Goal: Task Accomplishment & Management: Use online tool/utility

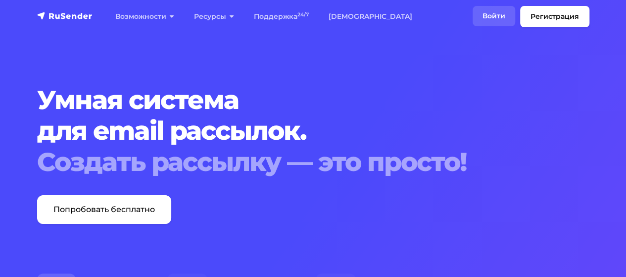
click at [489, 19] on link "Войти" at bounding box center [494, 16] width 43 height 20
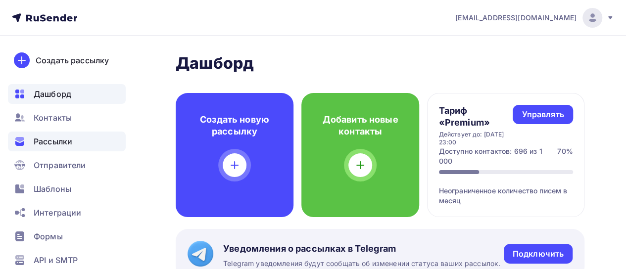
click at [59, 144] on span "Рассылки" at bounding box center [53, 142] width 39 height 12
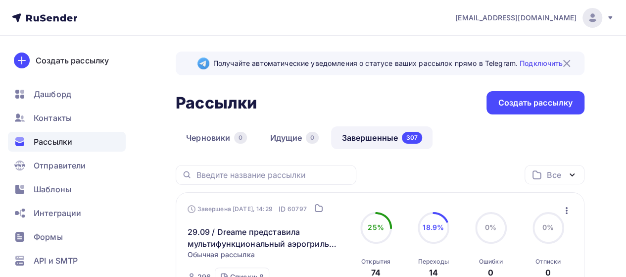
scroll to position [132, 0]
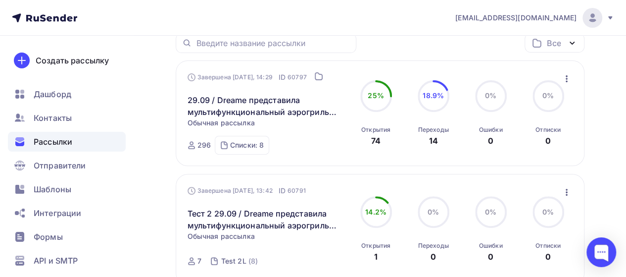
click at [565, 77] on icon "button" at bounding box center [567, 79] width 12 height 12
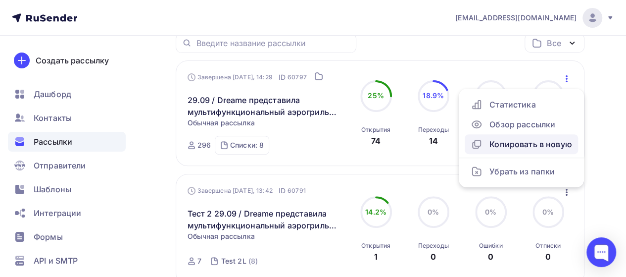
click at [506, 138] on div "Копировать в новую" at bounding box center [521, 144] width 101 height 12
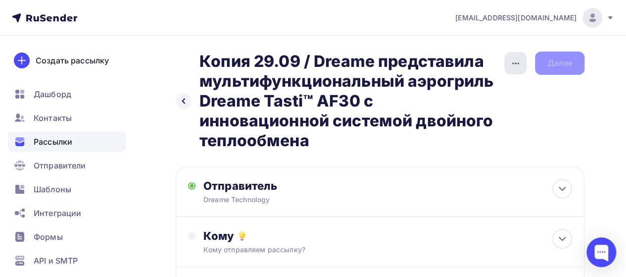
click at [513, 60] on icon "button" at bounding box center [516, 63] width 12 height 12
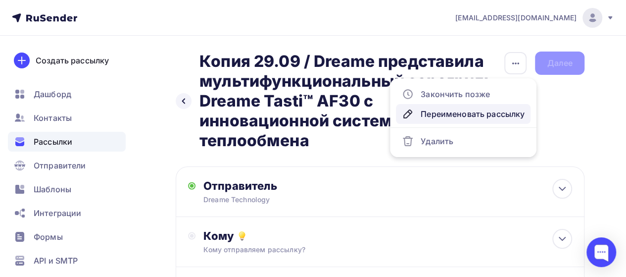
click at [449, 113] on div "Переименовать рассылку" at bounding box center [463, 114] width 123 height 12
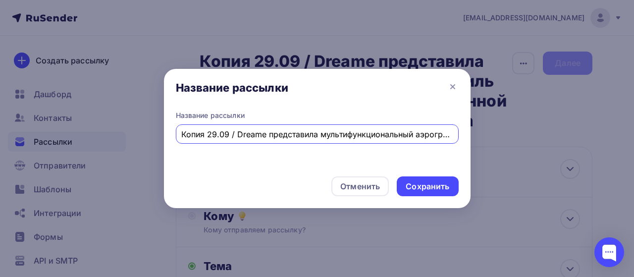
scroll to position [0, 283]
click at [226, 130] on input "Копия 29.09 / Dreame представила мультифункциональный аэрогриль Dreame Tasti™ A…" at bounding box center [316, 134] width 271 height 12
click at [206, 134] on input "Копия 29.09 / Dreame представила мультифункциональный аэрогриль Dreame Tasti™ A…" at bounding box center [316, 134] width 271 height 12
type input "Тест 30.09 / Dreame представила мультифункциональный аэрогриль Dreame Tasti™ AF…"
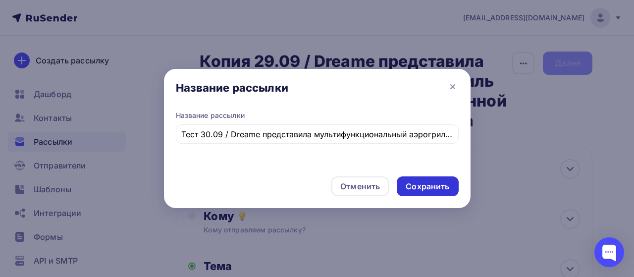
click at [427, 187] on div "Сохранить" at bounding box center [427, 186] width 44 height 11
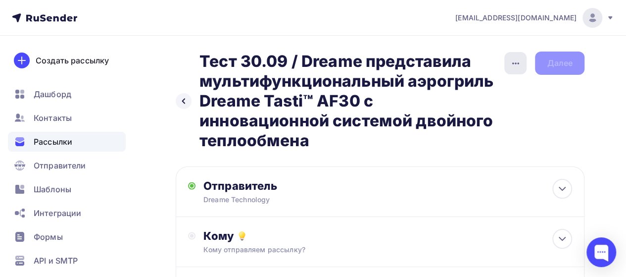
click at [517, 61] on icon "button" at bounding box center [516, 63] width 12 height 12
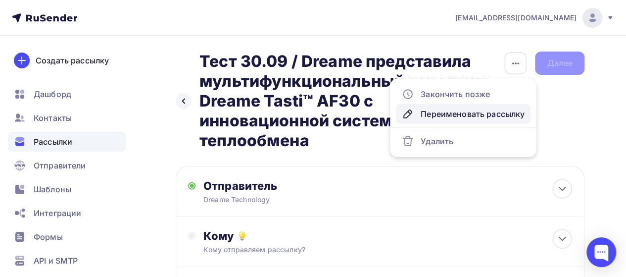
click at [462, 109] on div "Переименовать рассылку" at bounding box center [463, 114] width 123 height 12
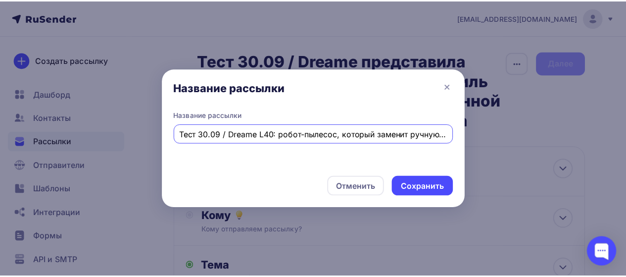
scroll to position [0, 58]
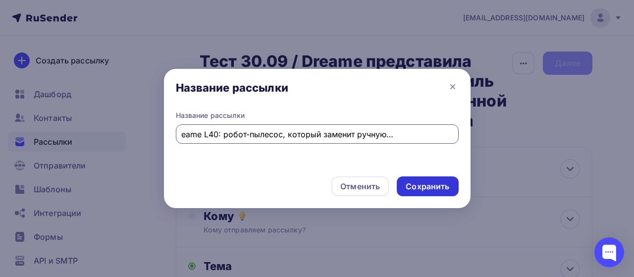
type input "Тест 30.09 / Dreame L40: робот-пылесос, который заменит ручную уборку навсегда"
click at [444, 184] on div "Сохранить" at bounding box center [427, 186] width 44 height 11
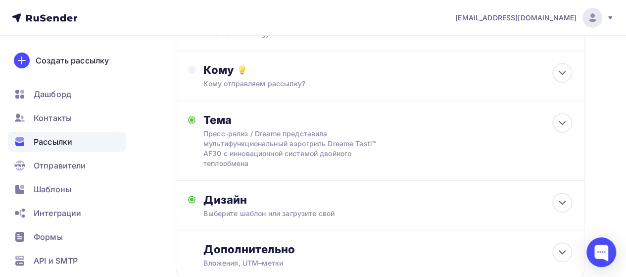
scroll to position [133, 0]
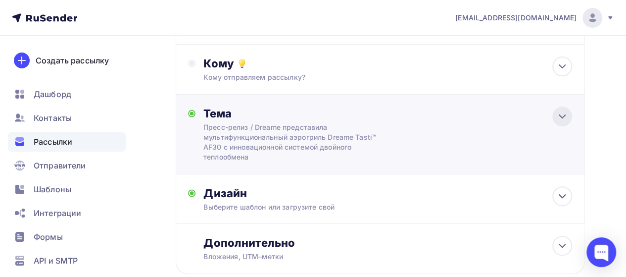
click at [566, 114] on icon at bounding box center [562, 116] width 12 height 12
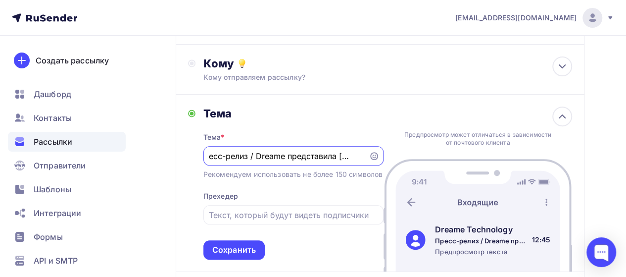
scroll to position [0, 0]
paste input "Dreame L40: робот-пылесос, который заменит ручную уборку навсегда"
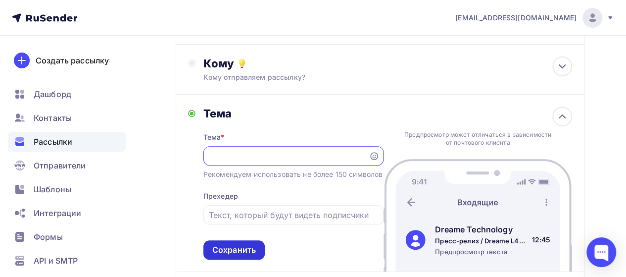
type input "Пресс-релиз / Dreame L40: робот-пылесос, который заменит ручную уборку навсегда"
click at [224, 255] on div "Сохранить" at bounding box center [234, 249] width 44 height 11
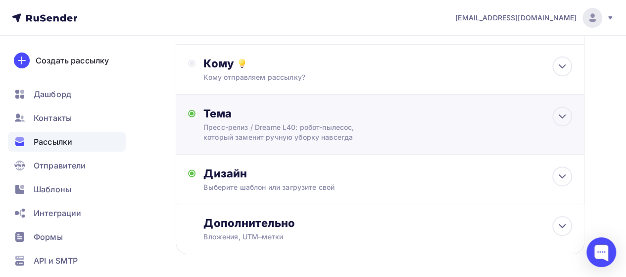
scroll to position [0, 0]
click at [561, 184] on div at bounding box center [562, 176] width 20 height 20
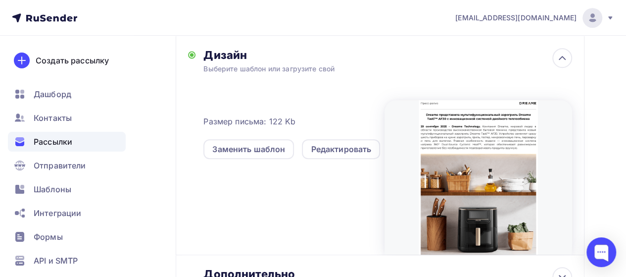
scroll to position [277, 0]
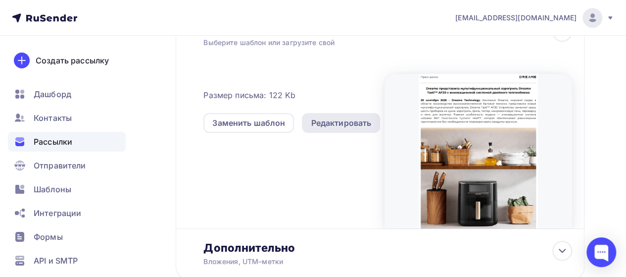
click at [367, 119] on div "Редактировать" at bounding box center [341, 123] width 60 height 12
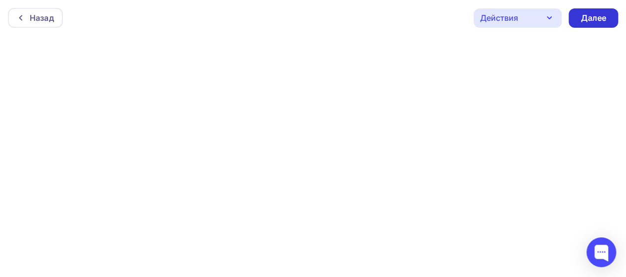
click at [592, 19] on div "Далее" at bounding box center [594, 17] width 26 height 11
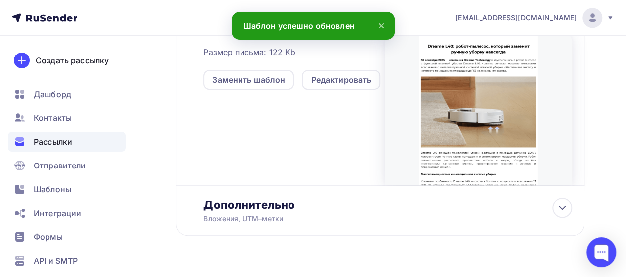
scroll to position [344, 0]
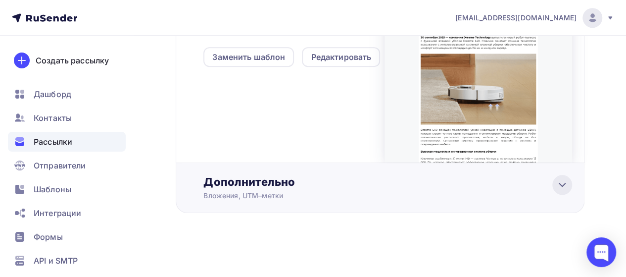
click at [565, 182] on icon at bounding box center [562, 185] width 12 height 12
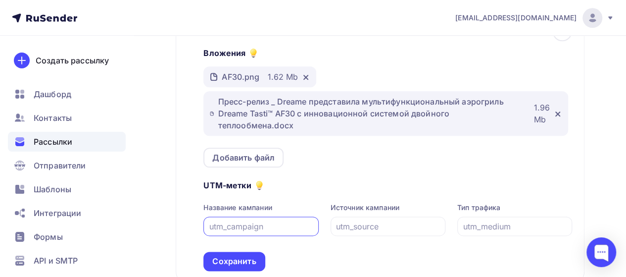
scroll to position [499, 0]
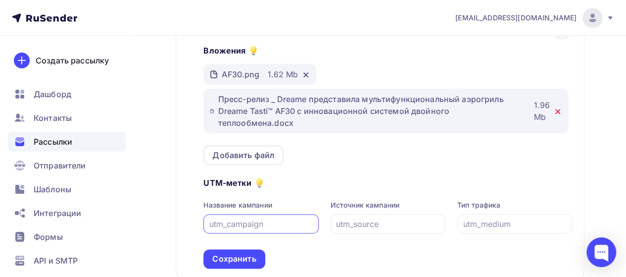
click at [558, 107] on icon at bounding box center [558, 111] width 8 height 8
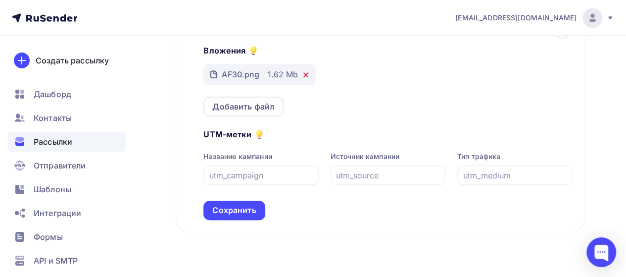
click at [305, 75] on icon at bounding box center [306, 75] width 4 height 4
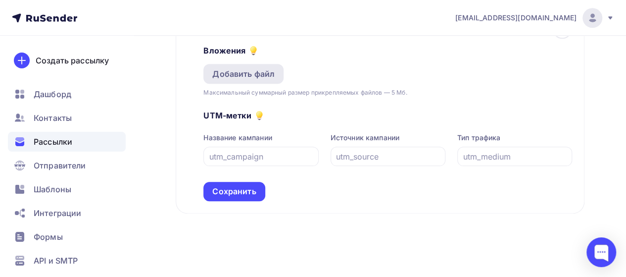
click at [261, 79] on div "Добавить файл" at bounding box center [243, 74] width 62 height 12
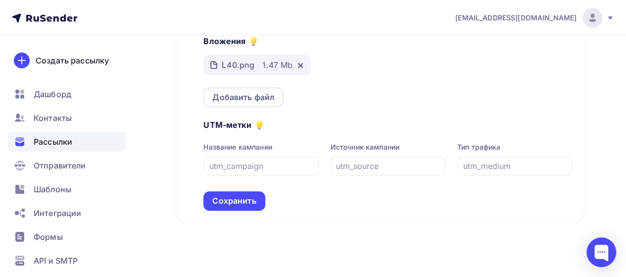
scroll to position [512, 0]
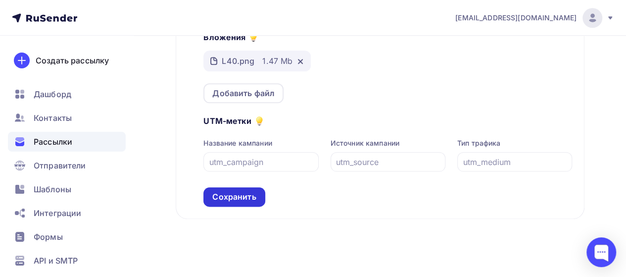
click at [222, 193] on div "Сохранить" at bounding box center [234, 196] width 44 height 11
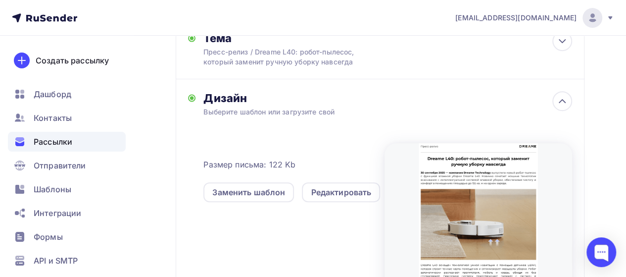
scroll to position [211, 0]
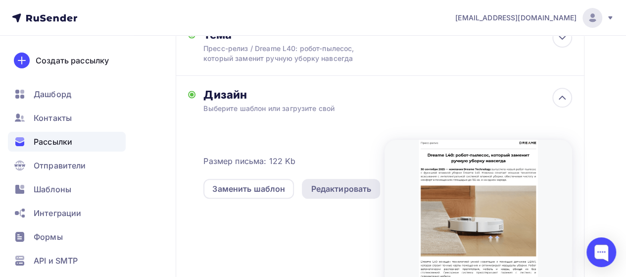
click at [323, 186] on div "Редактировать" at bounding box center [341, 189] width 60 height 12
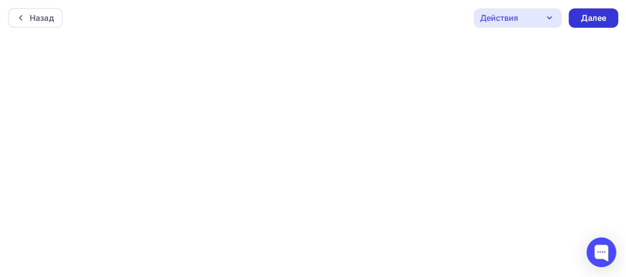
click at [583, 19] on div "Далее" at bounding box center [594, 17] width 26 height 11
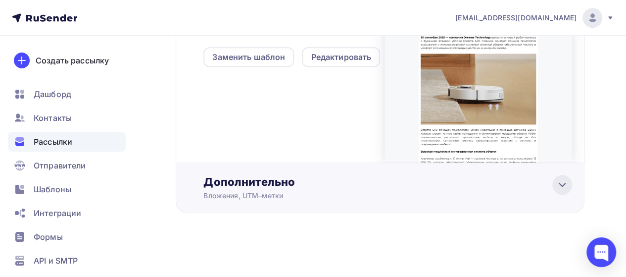
click at [557, 186] on icon at bounding box center [562, 185] width 12 height 12
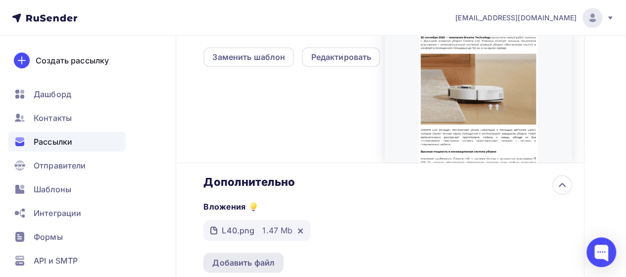
click at [257, 265] on div "Добавить файл" at bounding box center [243, 262] width 62 height 12
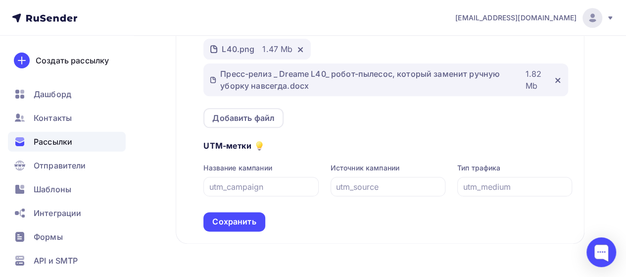
scroll to position [523, 0]
click at [243, 223] on div "Сохранить" at bounding box center [234, 222] width 44 height 11
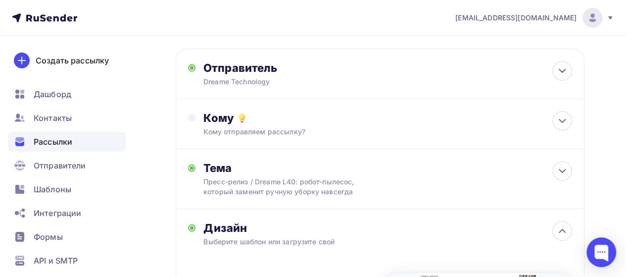
scroll to position [0, 0]
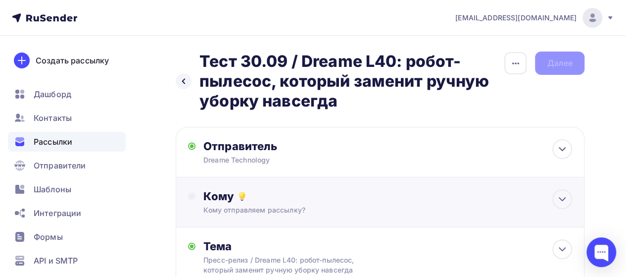
click at [471, 200] on div "Кому" at bounding box center [387, 196] width 369 height 14
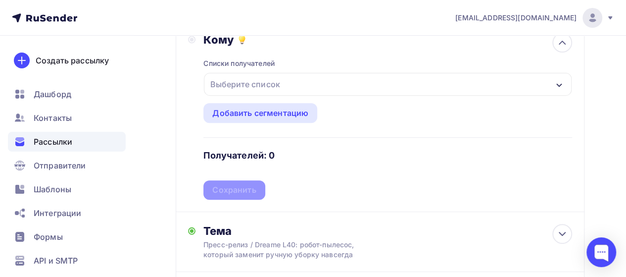
click at [548, 87] on div "Выберите список" at bounding box center [388, 84] width 368 height 23
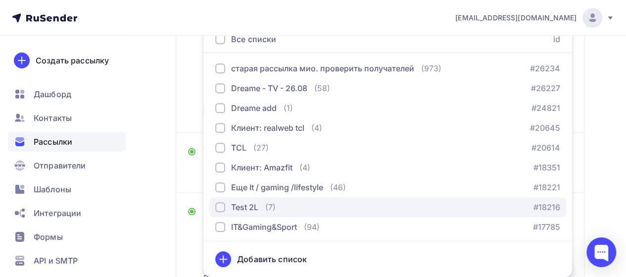
click at [245, 209] on div "Test 2L" at bounding box center [244, 207] width 27 height 12
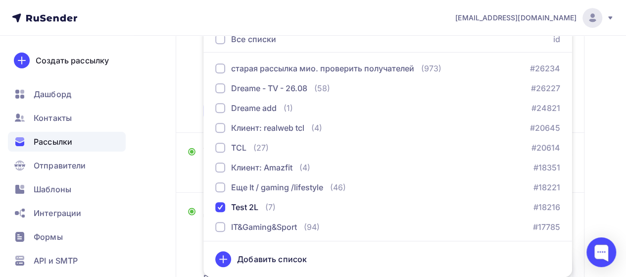
click at [189, 115] on div "Кому Списки получателей Test 2L Все списки id старая рассылка мио. проверить по…" at bounding box center [380, 36] width 384 height 167
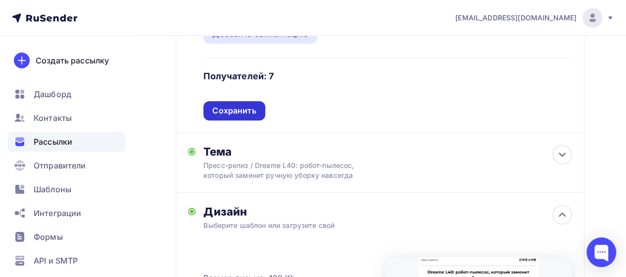
click at [254, 110] on div "Сохранить" at bounding box center [234, 110] width 44 height 11
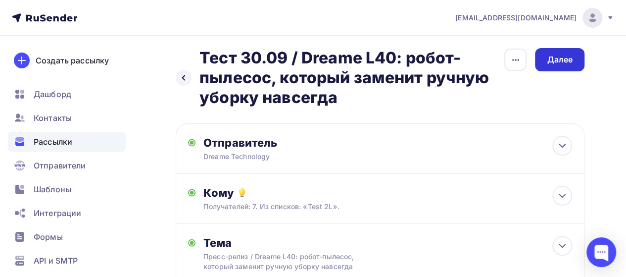
scroll to position [5, 0]
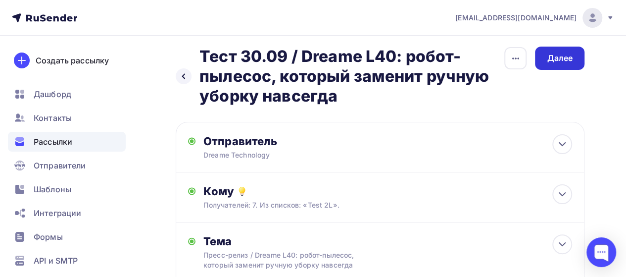
click at [569, 63] on div "Далее" at bounding box center [560, 57] width 26 height 11
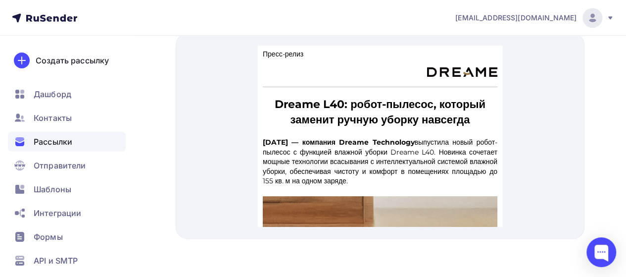
drag, startPoint x: 498, startPoint y: 59, endPoint x: 766, endPoint y: 92, distance: 270.3
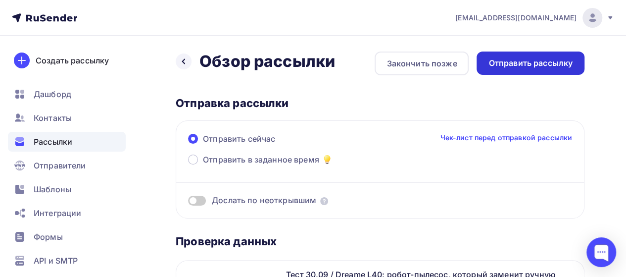
click at [539, 60] on div "Отправить рассылку" at bounding box center [531, 62] width 84 height 11
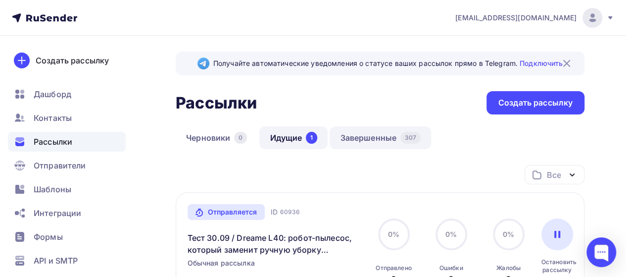
click at [358, 135] on link "Завершенные 307" at bounding box center [380, 137] width 101 height 23
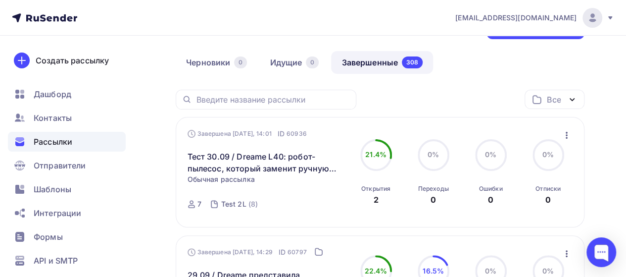
scroll to position [79, 0]
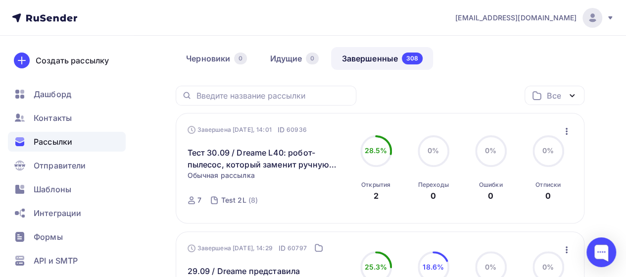
click at [567, 131] on icon "button" at bounding box center [567, 131] width 2 height 7
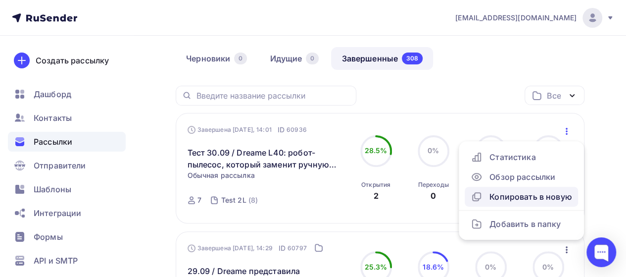
click at [519, 197] on div "Копировать в новую" at bounding box center [521, 197] width 101 height 12
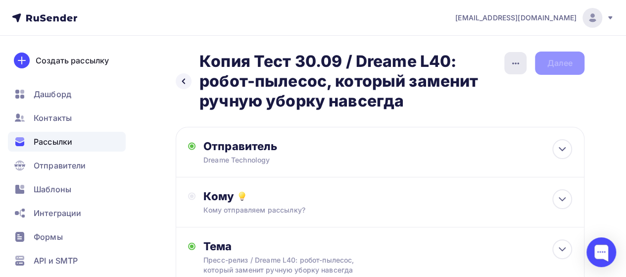
click at [517, 64] on icon "button" at bounding box center [516, 63] width 12 height 12
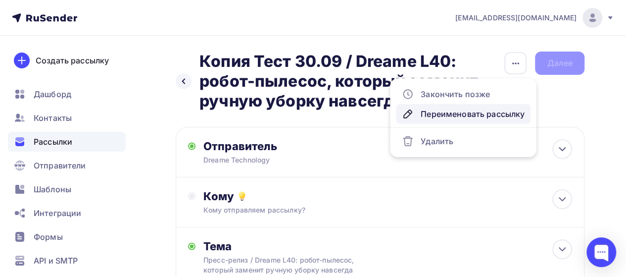
click at [478, 110] on div "Переименовать рассылку" at bounding box center [463, 114] width 123 height 12
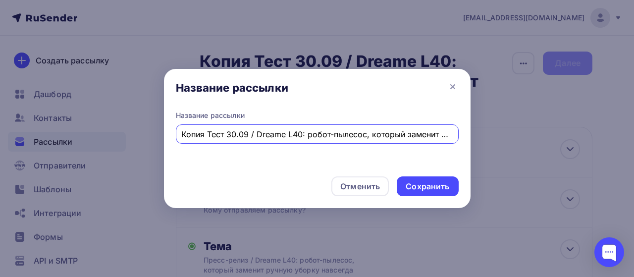
scroll to position [0, 84]
click at [202, 130] on input "Копия Тест 30.09 / Dreame L40: робот-пылесос, который заменит ручную уборку нав…" at bounding box center [316, 134] width 271 height 12
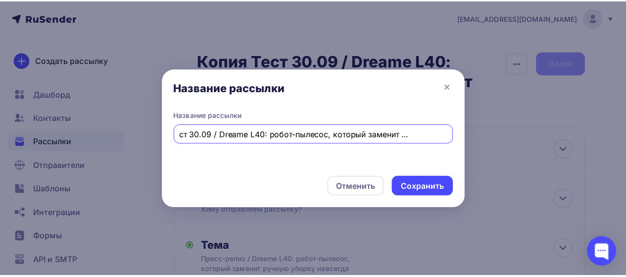
scroll to position [0, 0]
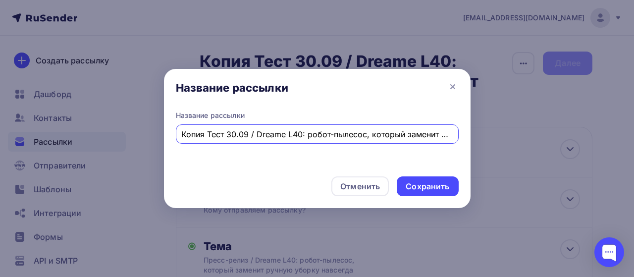
click at [208, 136] on input "Копия Тест 30.09 / Dreame L40: робот-пылесос, который заменит ручную уборку нав…" at bounding box center [316, 134] width 271 height 12
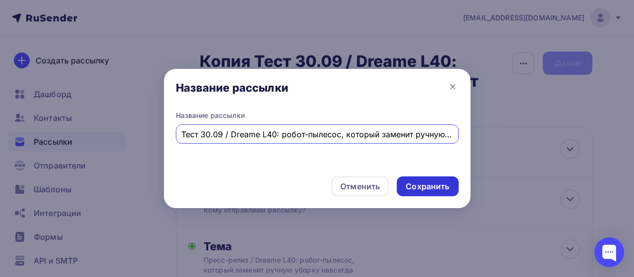
type input "Тест 30.09 / Dreame L40: робот-пылесос, который заменит ручную уборку навсегда"
click at [435, 182] on div "Сохранить" at bounding box center [427, 186] width 44 height 11
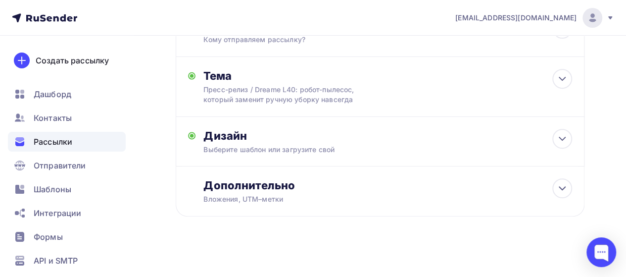
scroll to position [153, 0]
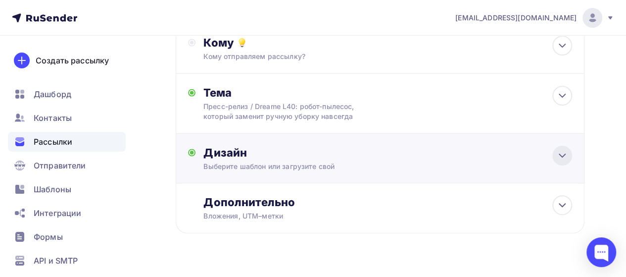
click at [561, 161] on icon at bounding box center [562, 155] width 12 height 12
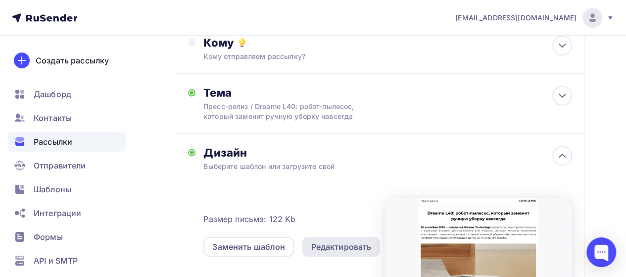
click at [365, 248] on div "Редактировать" at bounding box center [341, 247] width 60 height 12
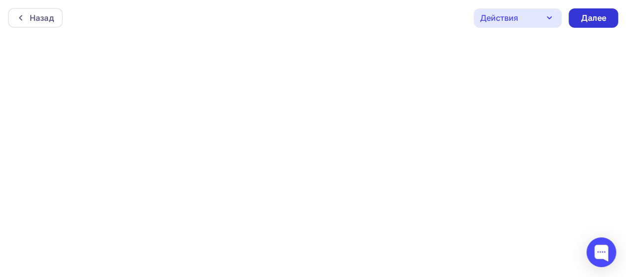
click at [610, 14] on div "Далее" at bounding box center [594, 17] width 50 height 19
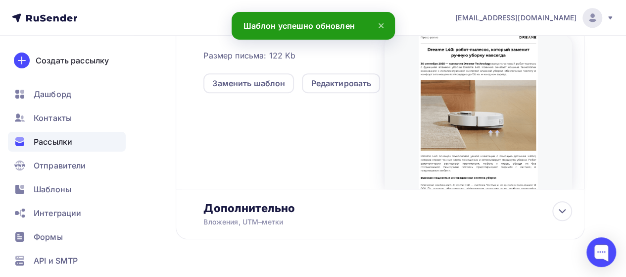
scroll to position [344, 0]
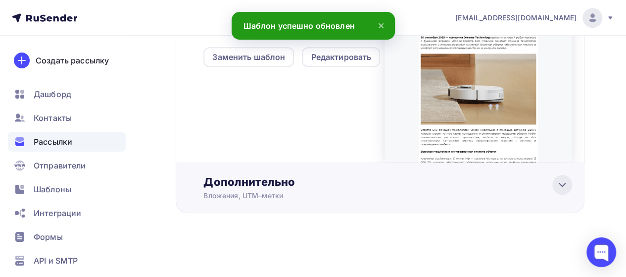
click at [559, 185] on icon at bounding box center [562, 185] width 12 height 12
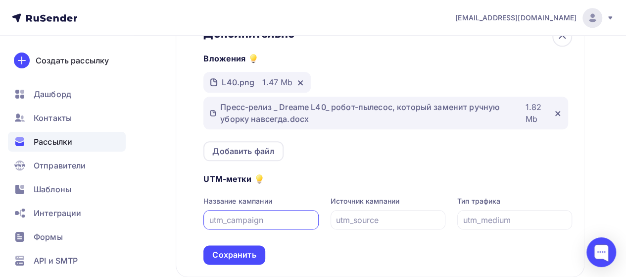
scroll to position [472, 0]
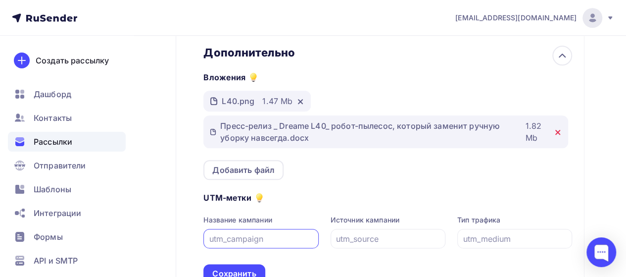
click at [557, 134] on icon at bounding box center [558, 132] width 4 height 4
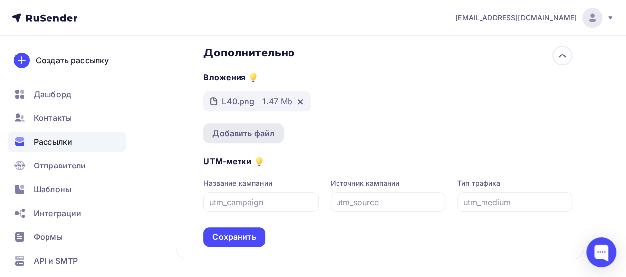
click at [243, 137] on div "Добавить файл" at bounding box center [243, 133] width 62 height 12
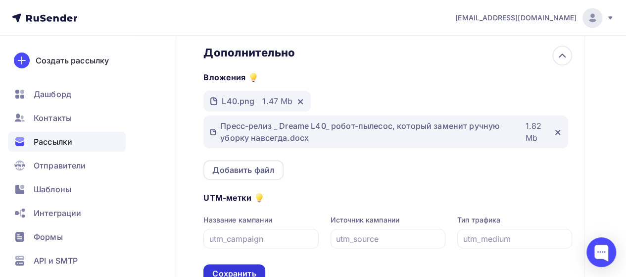
click at [229, 270] on div "Сохранить" at bounding box center [234, 273] width 44 height 11
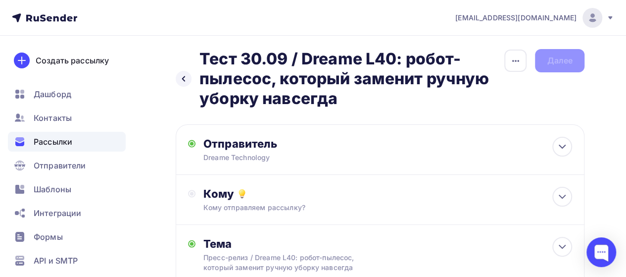
scroll to position [0, 0]
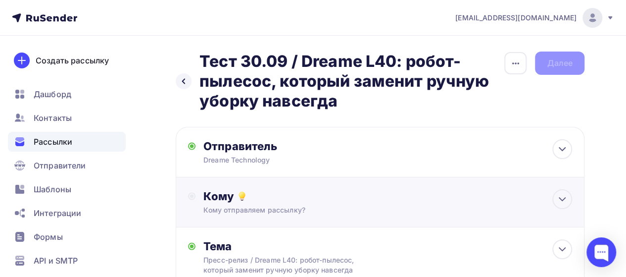
click at [474, 206] on div "Кому отправляем рассылку?" at bounding box center [369, 210] width 332 height 10
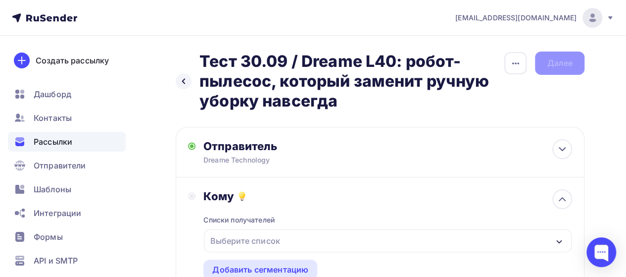
click at [518, 239] on div "Выберите список" at bounding box center [388, 240] width 368 height 23
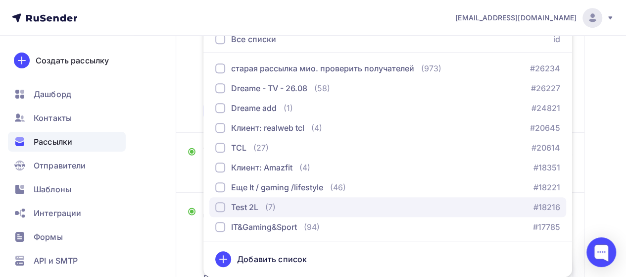
click at [242, 203] on div "Test 2L" at bounding box center [244, 207] width 27 height 12
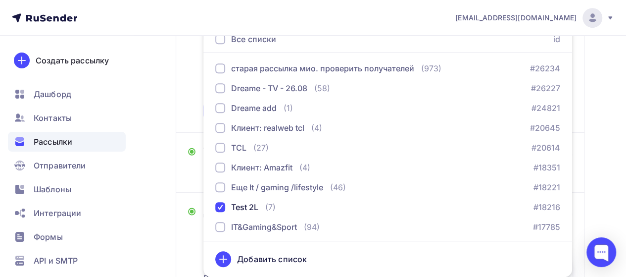
click at [190, 117] on div "Кому Списки получателей Test 2L Все списки id старая рассылка мио. проверить по…" at bounding box center [380, 36] width 384 height 167
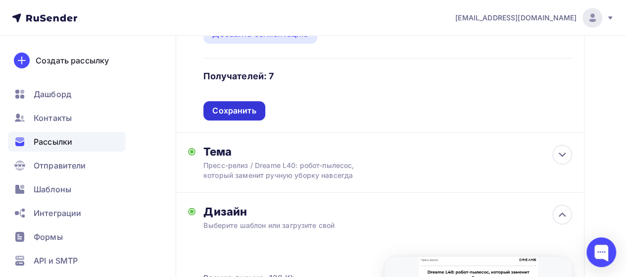
click at [229, 113] on div "Сохранить" at bounding box center [234, 110] width 44 height 11
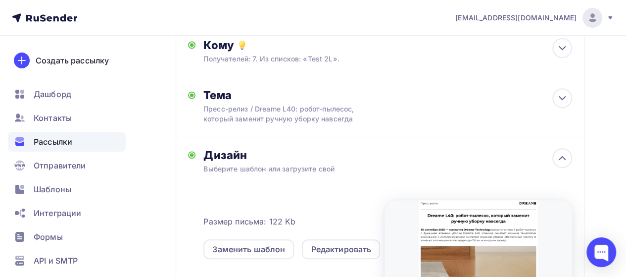
scroll to position [0, 0]
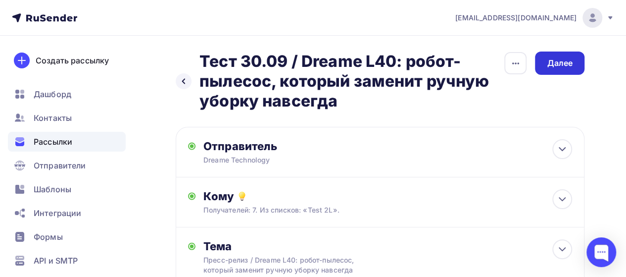
click at [559, 66] on div "Далее" at bounding box center [560, 62] width 26 height 11
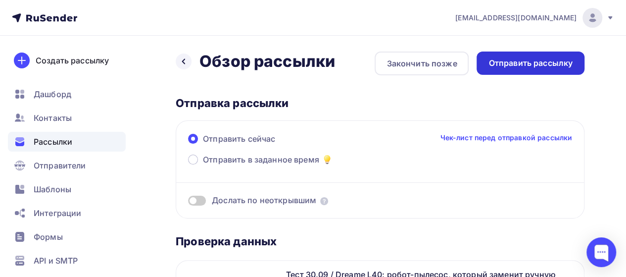
click at [529, 67] on div "Отправить рассылку" at bounding box center [531, 62] width 84 height 11
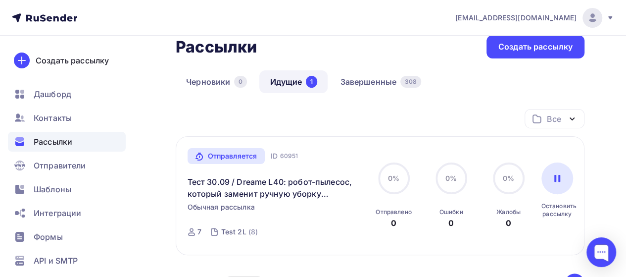
scroll to position [99, 0]
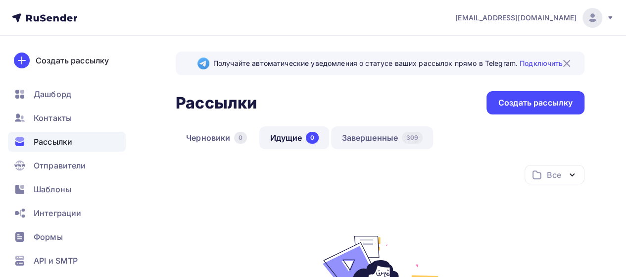
click at [373, 143] on link "Завершенные 309" at bounding box center [382, 137] width 102 height 23
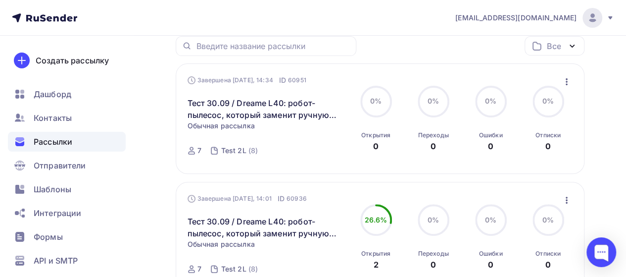
scroll to position [140, 0]
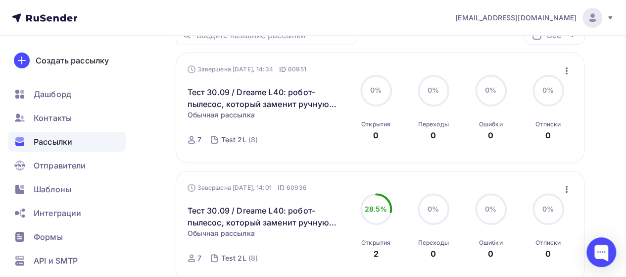
click at [568, 67] on icon "button" at bounding box center [567, 71] width 12 height 12
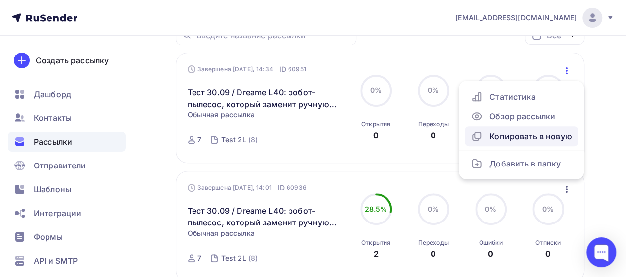
click at [520, 139] on div "Копировать в новую" at bounding box center [521, 136] width 101 height 12
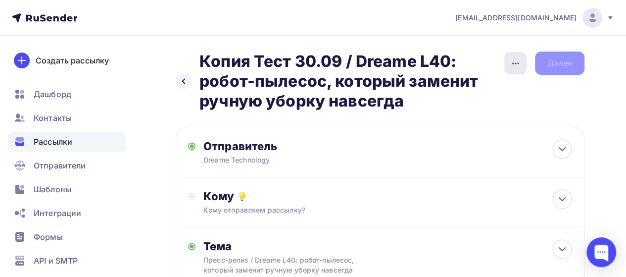
click at [511, 59] on icon "button" at bounding box center [516, 63] width 12 height 12
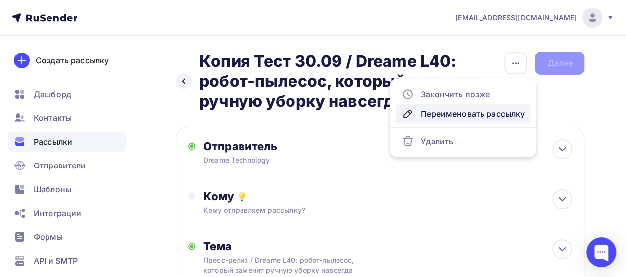
click at [467, 117] on div "Переименовать рассылку" at bounding box center [463, 114] width 123 height 12
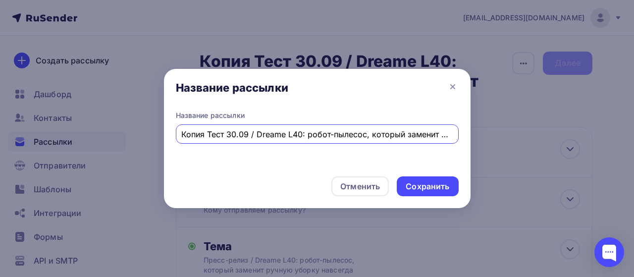
scroll to position [0, 84]
click at [245, 137] on input "Копия Тест 30.09 / Dreame L40: робот-пылесос, который заменит ручную уборку нав…" at bounding box center [316, 134] width 271 height 12
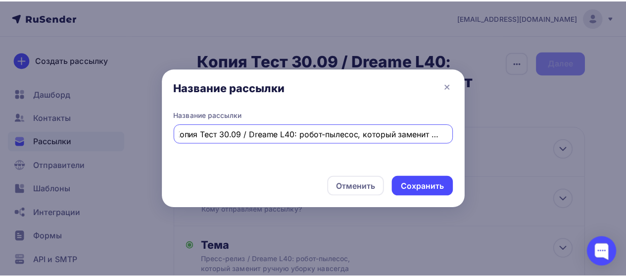
scroll to position [0, 0]
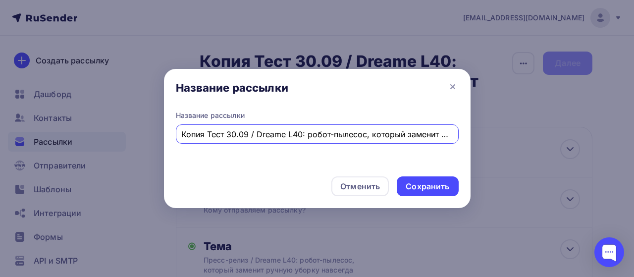
click at [227, 136] on input "Копия Тест 30.09 / Dreame L40: робот-пылесос, который заменит ручную уборку нав…" at bounding box center [316, 134] width 271 height 12
type input "30.09 / Dreame L40: робот-пылесос, который заменит ручную уборку навсегда"
click at [431, 187] on div "Сохранить" at bounding box center [427, 186] width 44 height 11
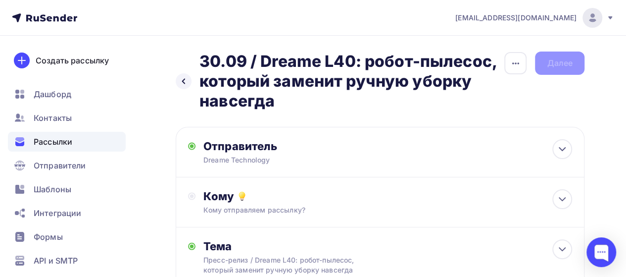
scroll to position [46, 0]
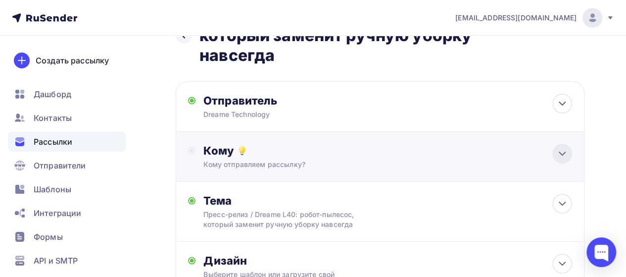
click at [559, 149] on icon at bounding box center [562, 154] width 12 height 12
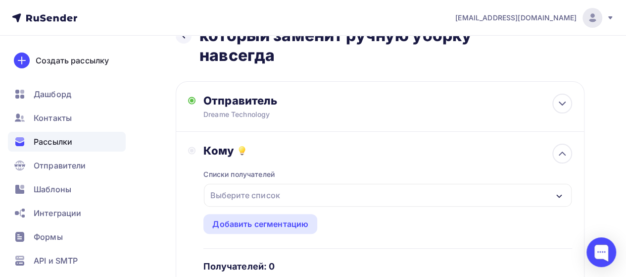
click at [356, 192] on div "Выберите список" at bounding box center [388, 195] width 368 height 23
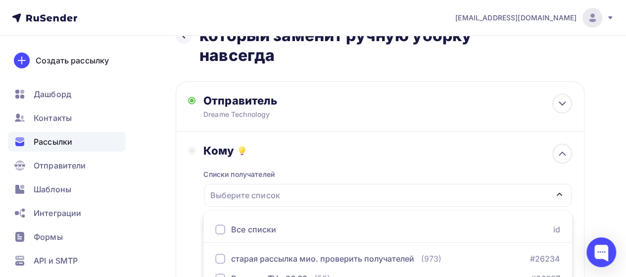
scroll to position [236, 0]
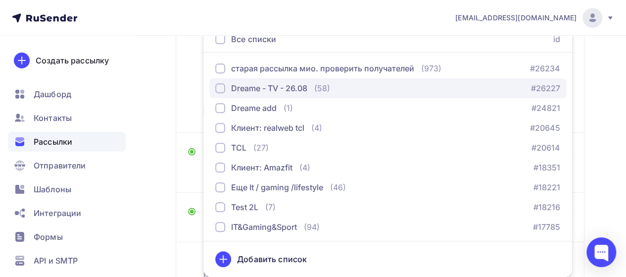
click at [247, 90] on div "Dreame - TV - 26.08" at bounding box center [269, 88] width 76 height 12
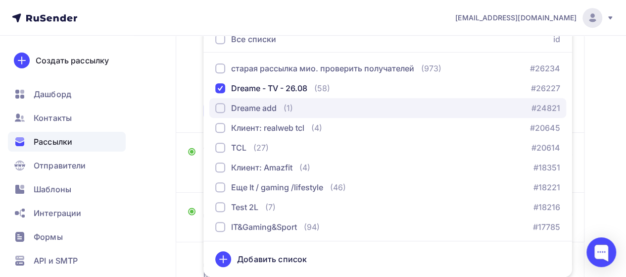
click at [248, 107] on div "Dreame add" at bounding box center [254, 108] width 46 height 12
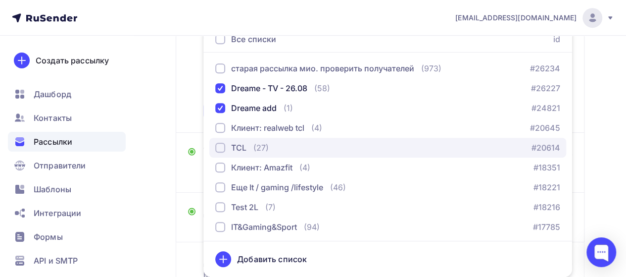
click at [249, 151] on div "TCL (27)" at bounding box center [241, 148] width 53 height 12
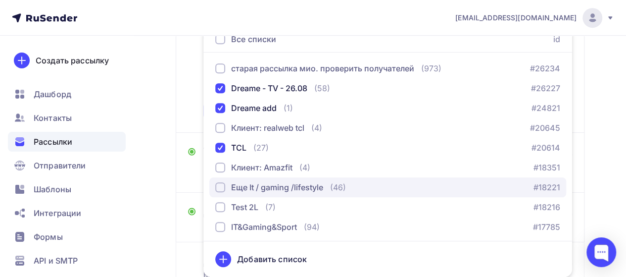
click at [249, 190] on div "Еще It / gaming /lifestyle" at bounding box center [277, 187] width 92 height 12
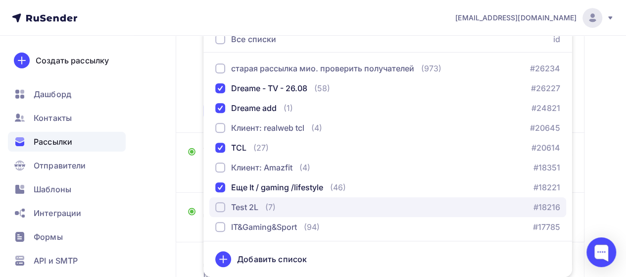
click at [247, 211] on div "Test 2L" at bounding box center [244, 207] width 27 height 12
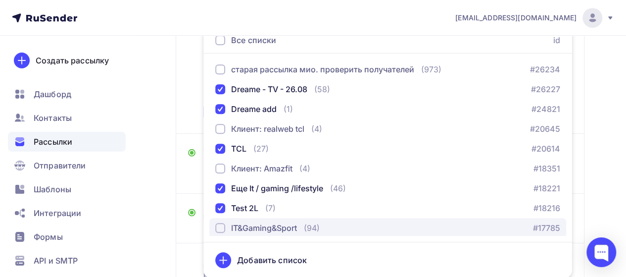
click at [254, 224] on div "IT&Gaming&Sport" at bounding box center [264, 228] width 66 height 12
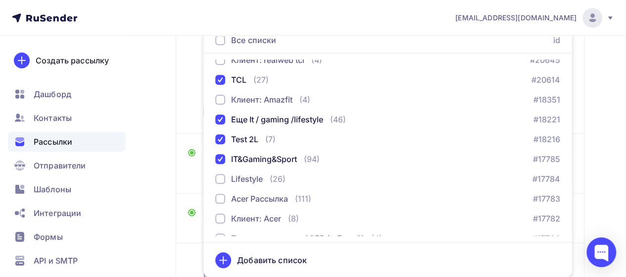
scroll to position [81, 0]
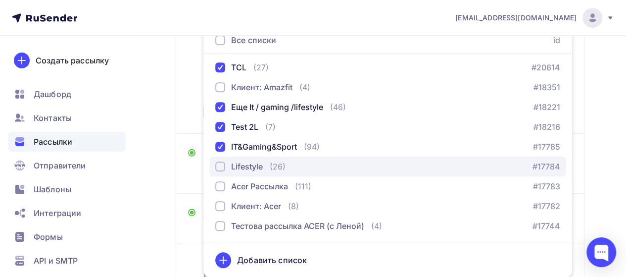
click at [254, 171] on div "Lifestyle" at bounding box center [247, 166] width 32 height 12
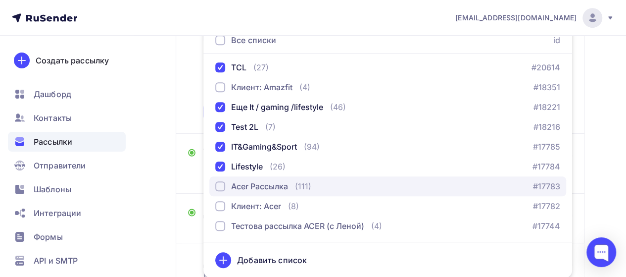
click at [265, 188] on div "Acer Рассылка" at bounding box center [259, 186] width 57 height 12
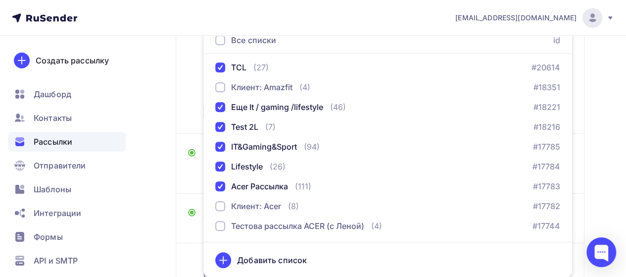
click at [196, 83] on div "Кому Списки получателей Dreame - TV - 26.08 Dreame add TCL Еще It / gaming /lif…" at bounding box center [380, 37] width 384 height 167
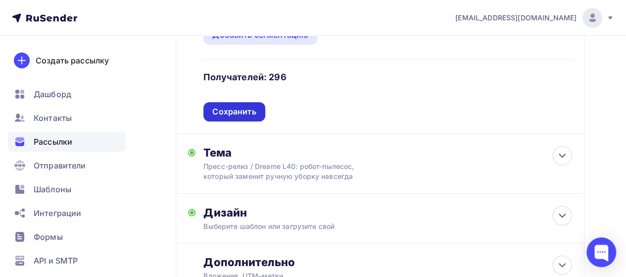
click at [236, 108] on div "Сохранить" at bounding box center [234, 111] width 44 height 11
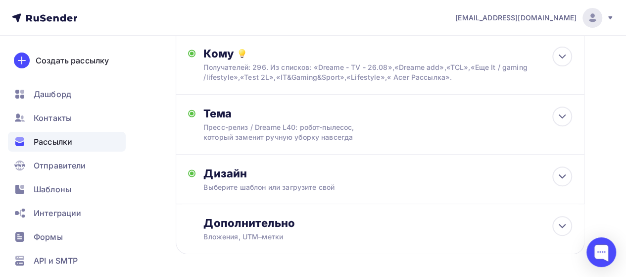
scroll to position [148, 0]
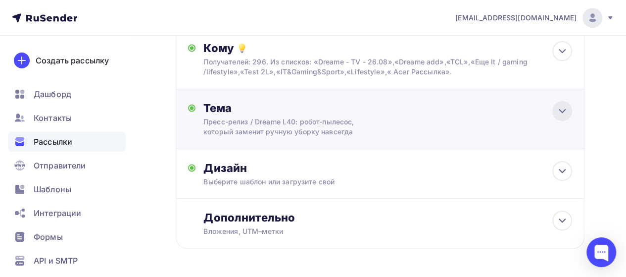
click at [555, 109] on div at bounding box center [562, 111] width 20 height 20
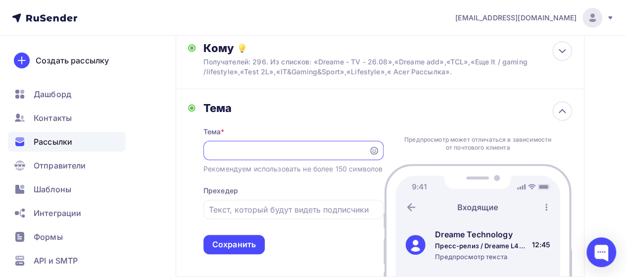
scroll to position [0, 0]
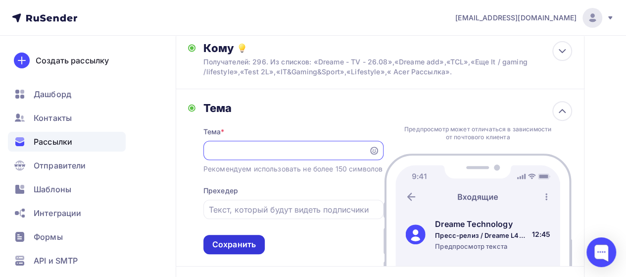
click at [235, 250] on div "Сохранить" at bounding box center [234, 244] width 44 height 11
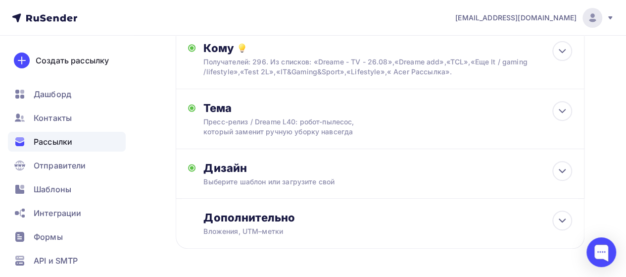
scroll to position [184, 0]
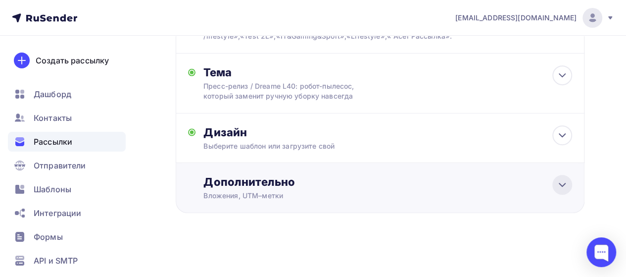
click at [556, 184] on icon at bounding box center [562, 185] width 12 height 12
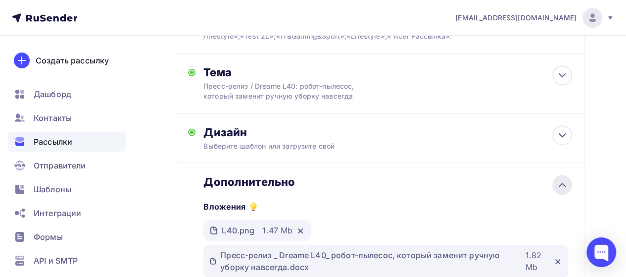
scroll to position [0, 0]
click at [556, 184] on icon at bounding box center [562, 185] width 12 height 12
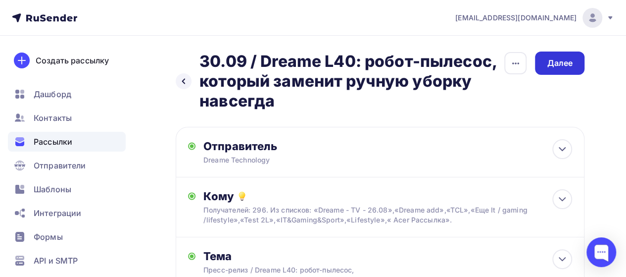
click at [555, 64] on div "Далее" at bounding box center [560, 62] width 26 height 11
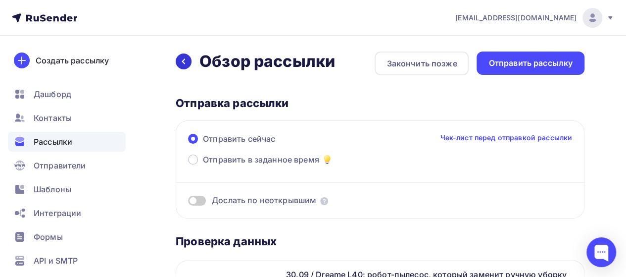
click at [184, 65] on icon at bounding box center [184, 61] width 8 height 8
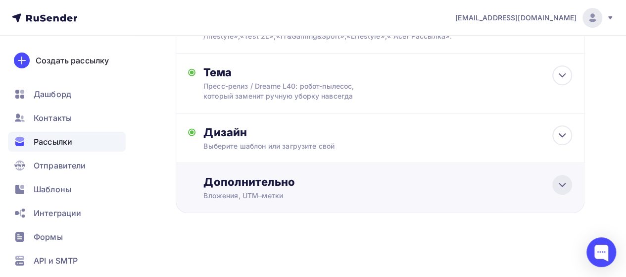
click at [552, 184] on div at bounding box center [562, 185] width 20 height 20
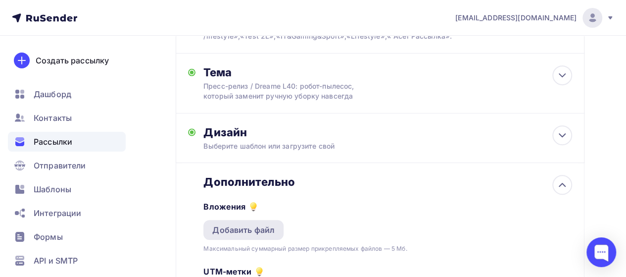
click at [263, 226] on div "Добавить файл" at bounding box center [243, 230] width 62 height 12
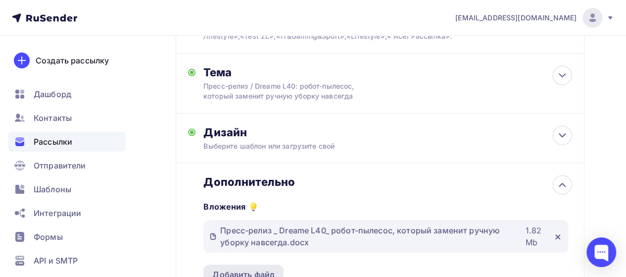
click at [248, 271] on div "Добавить файл" at bounding box center [243, 274] width 62 height 12
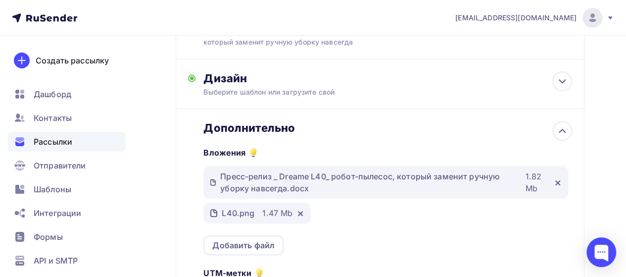
scroll to position [264, 0]
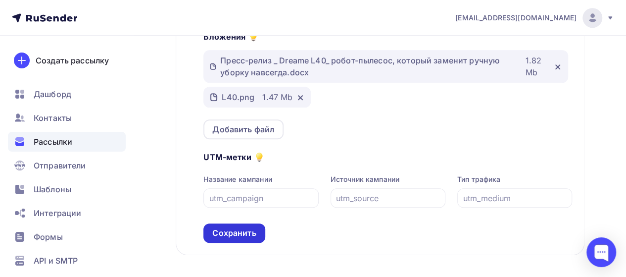
click at [243, 233] on div "Сохранить" at bounding box center [234, 232] width 44 height 11
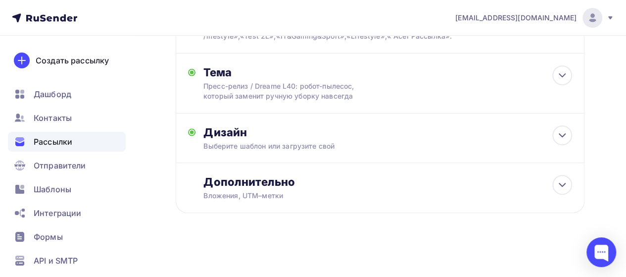
scroll to position [0, 0]
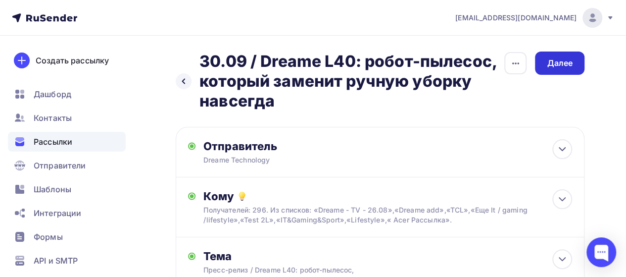
click at [574, 60] on div "Далее" at bounding box center [560, 62] width 50 height 23
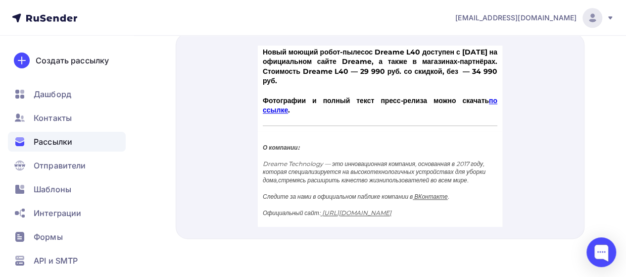
scroll to position [588, 0]
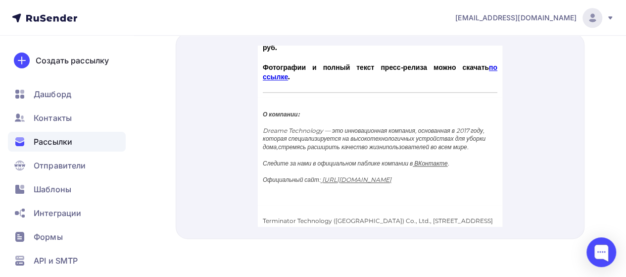
click at [278, 70] on link "по ссылке" at bounding box center [379, 60] width 235 height 19
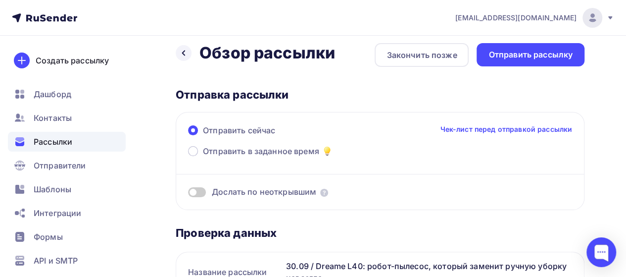
scroll to position [5, 0]
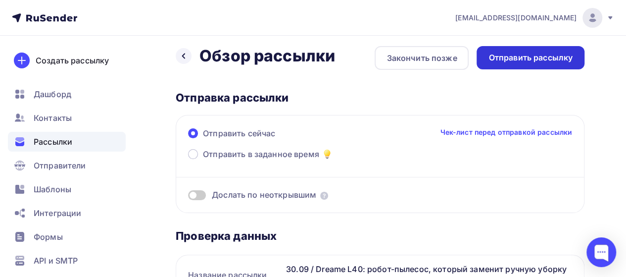
click at [552, 63] on div "Отправить рассылку" at bounding box center [531, 57] width 108 height 23
